Goal: Check status

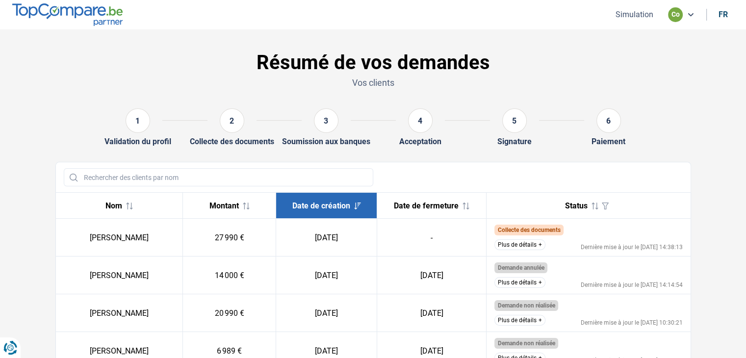
click at [518, 242] on button "Plus de détails" at bounding box center [519, 244] width 51 height 11
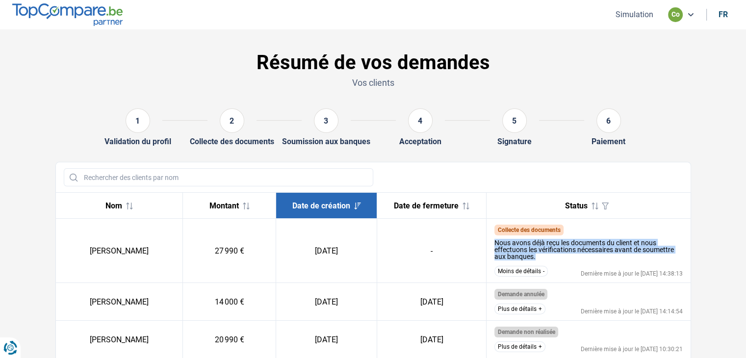
drag, startPoint x: 493, startPoint y: 241, endPoint x: 544, endPoint y: 259, distance: 54.1
click at [544, 259] on td "Collecte des documents Nous avons déjà reçu les documents du client et nous eff…" at bounding box center [588, 251] width 204 height 64
